Goal: Navigation & Orientation: Find specific page/section

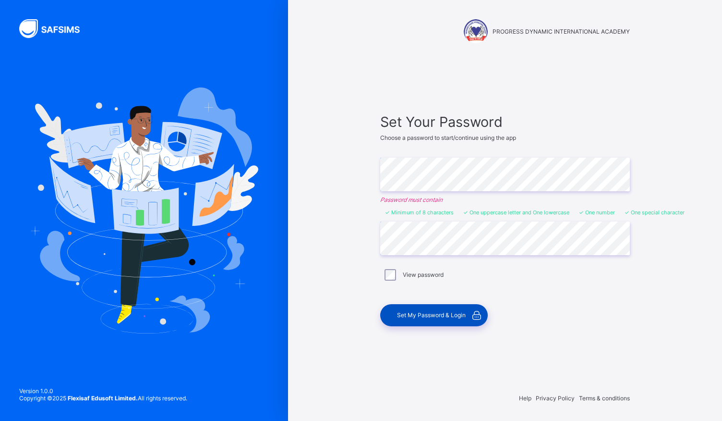
click at [424, 317] on div "Set My Password & Login" at bounding box center [434, 315] width 108 height 22
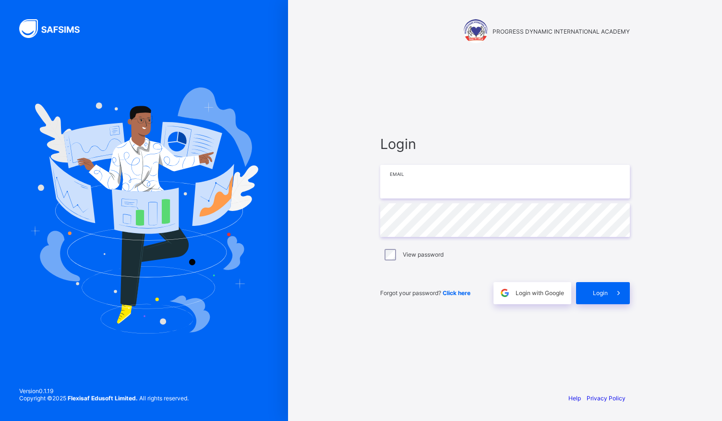
click at [420, 187] on input "email" at bounding box center [505, 182] width 250 height 34
type input "**********"
click at [600, 297] on div "Login" at bounding box center [603, 293] width 54 height 22
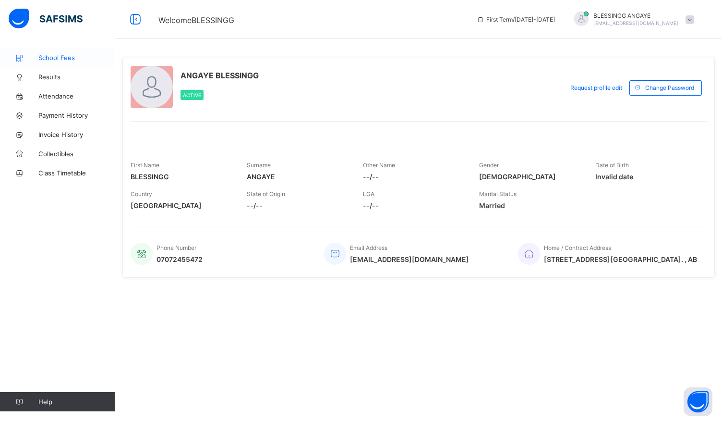
click at [40, 54] on span "School Fees" at bounding box center [76, 58] width 77 height 8
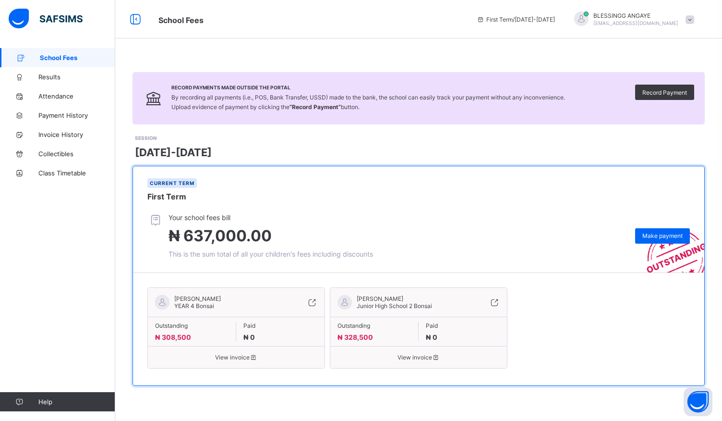
click at [417, 357] on span "View invoice" at bounding box center [419, 356] width 162 height 7
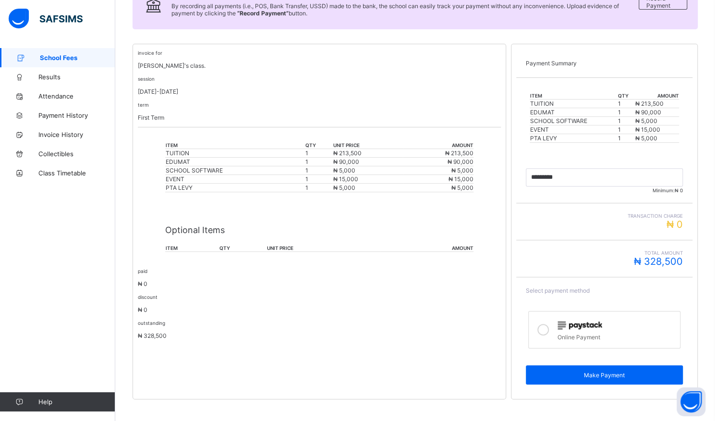
scroll to position [155, 0]
click at [76, 114] on span "Payment History" at bounding box center [76, 115] width 77 height 8
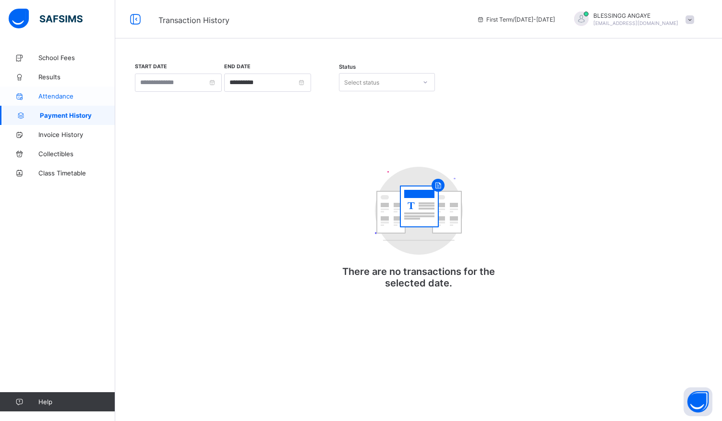
click at [60, 94] on span "Attendance" at bounding box center [76, 96] width 77 height 8
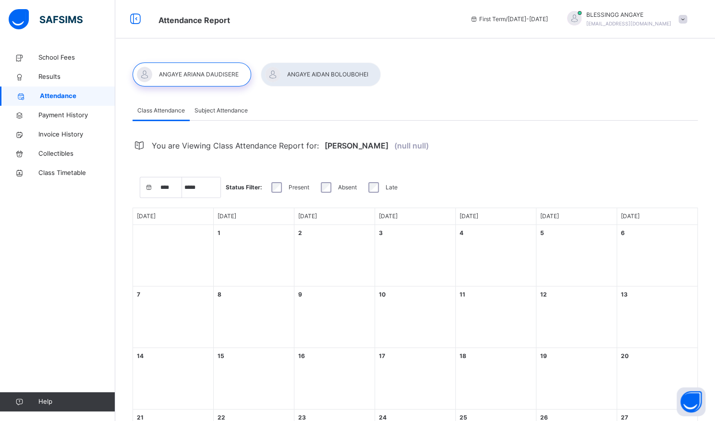
select select "****"
select select "*"
click at [56, 148] on link "Collectibles" at bounding box center [57, 153] width 115 height 19
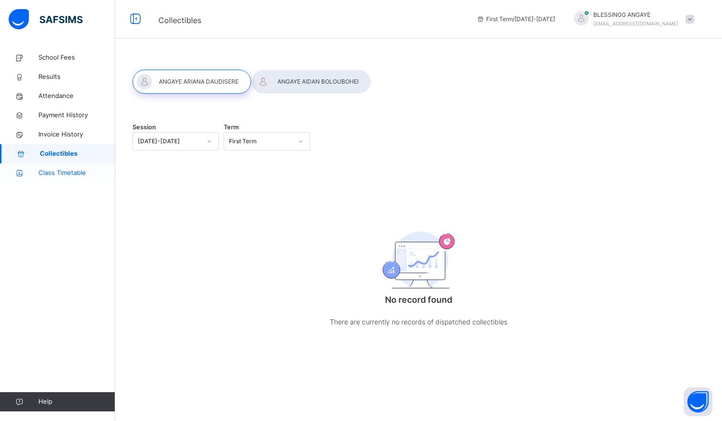
click at [63, 171] on span "Class Timetable" at bounding box center [76, 173] width 77 height 10
